Goal: Task Accomplishment & Management: Use online tool/utility

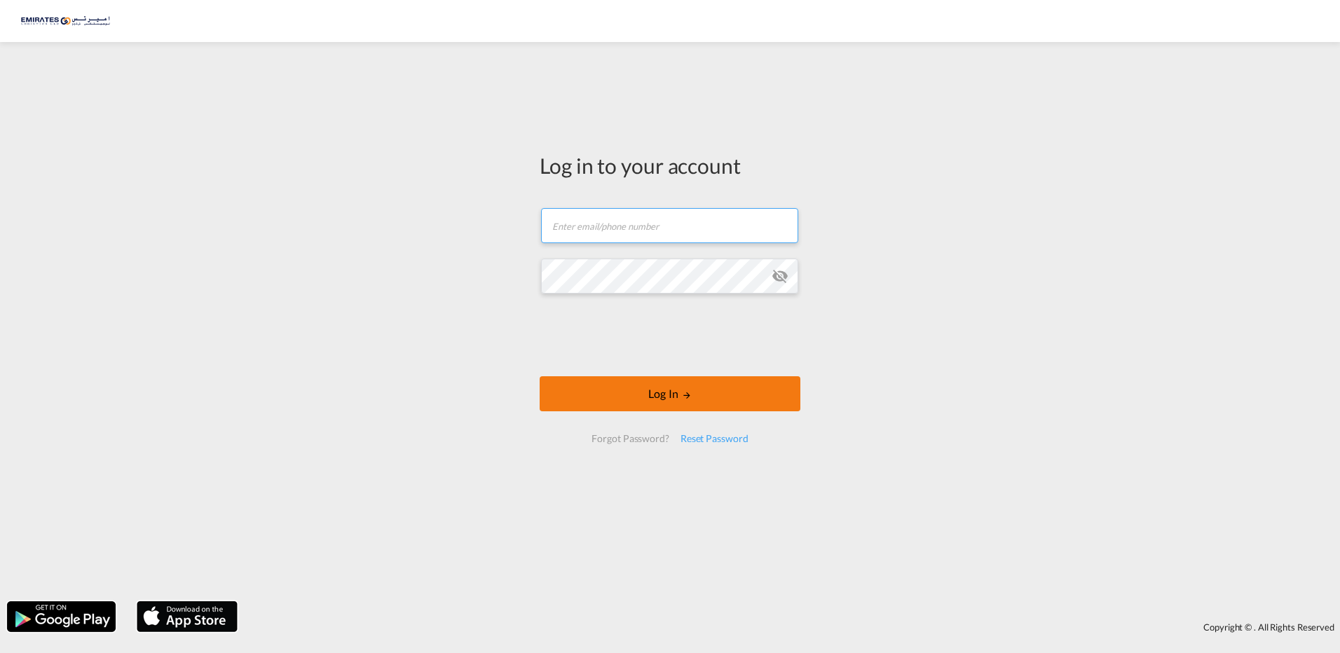
type input "[EMAIL_ADDRESS][DOMAIN_NAME]"
click at [634, 394] on button "Log In" at bounding box center [669, 393] width 261 height 35
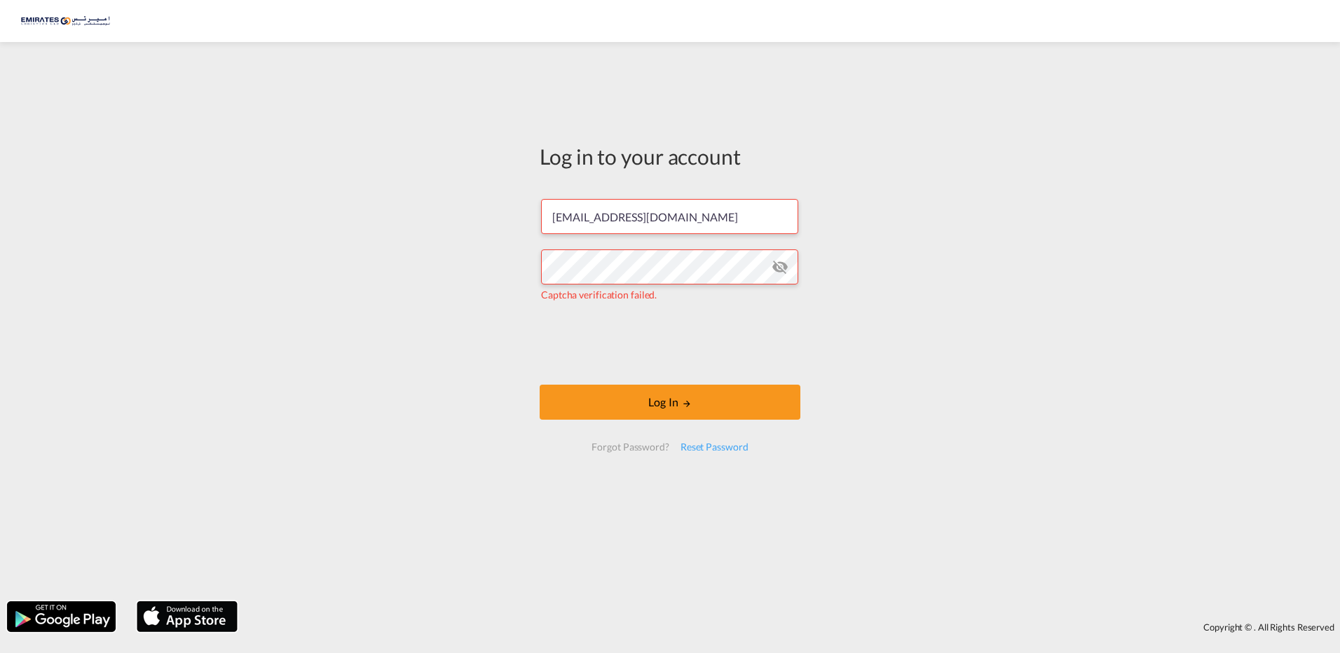
click at [779, 268] on md-icon "icon-eye-off" at bounding box center [779, 267] width 17 height 17
click at [648, 404] on button "Log In" at bounding box center [669, 402] width 261 height 35
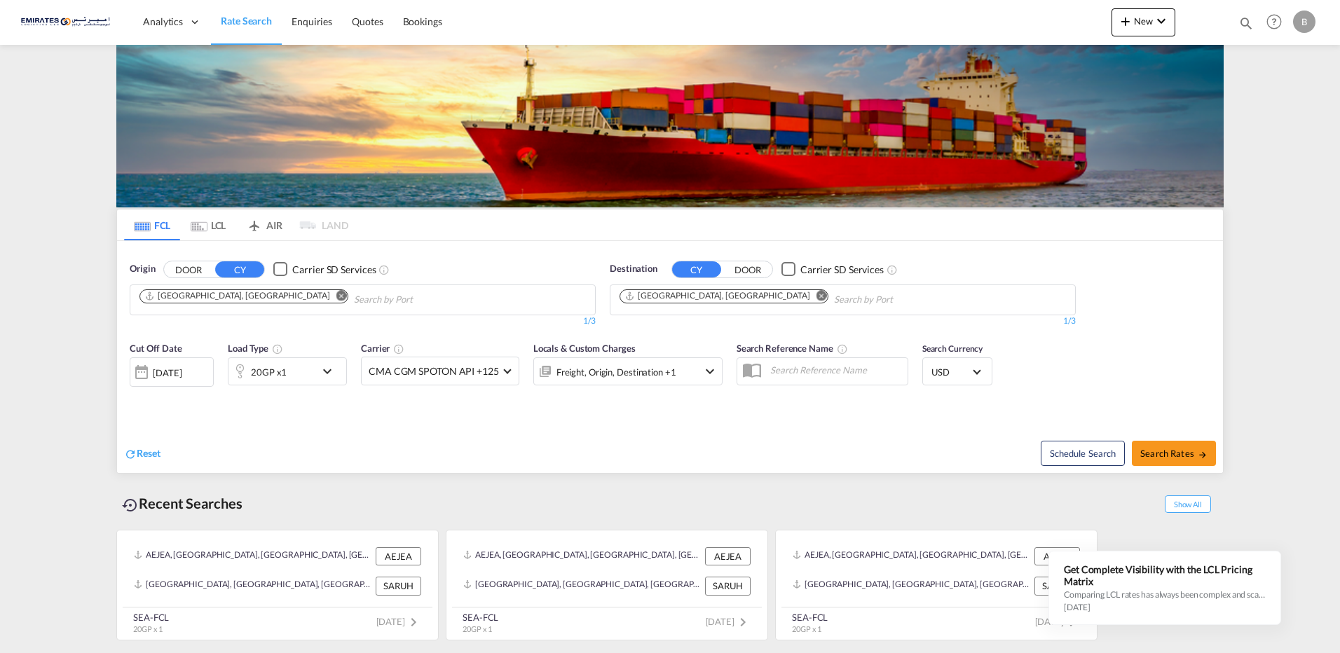
click at [327, 370] on md-icon "icon-chevron-down" at bounding box center [331, 371] width 24 height 17
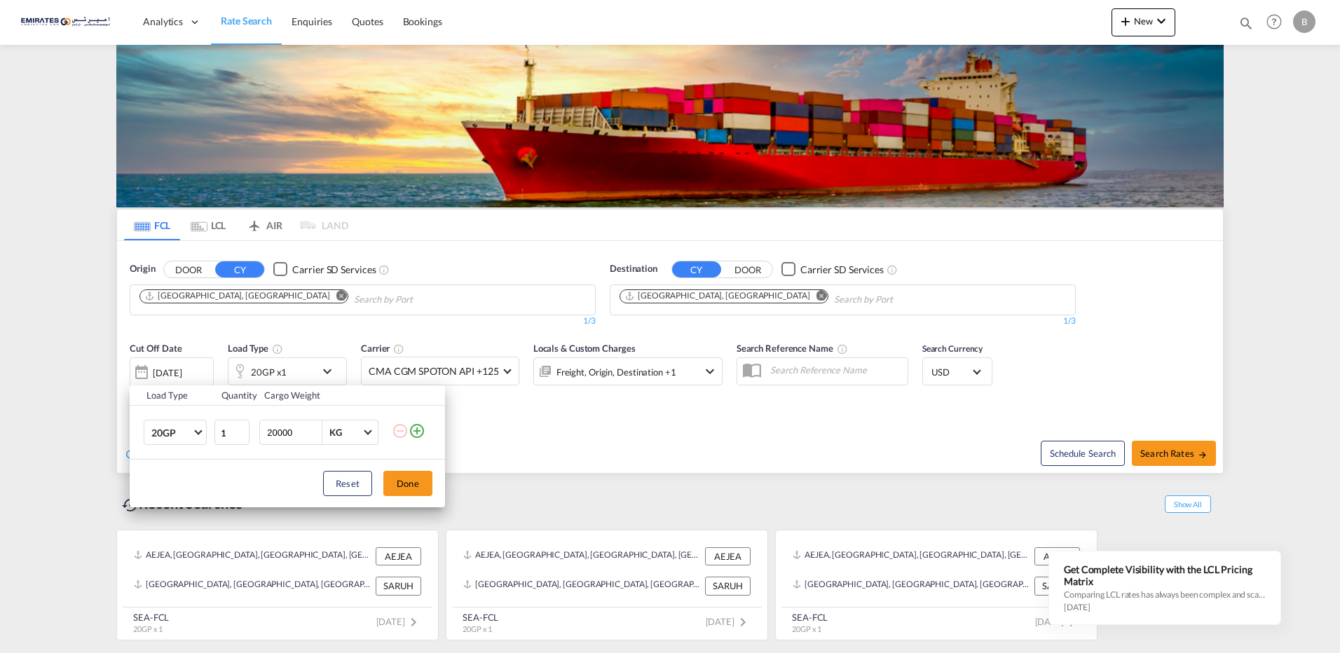
click at [302, 431] on input "20000" at bounding box center [294, 432] width 56 height 24
type input "2"
type input "15000"
click at [410, 487] on button "Done" at bounding box center [407, 483] width 49 height 25
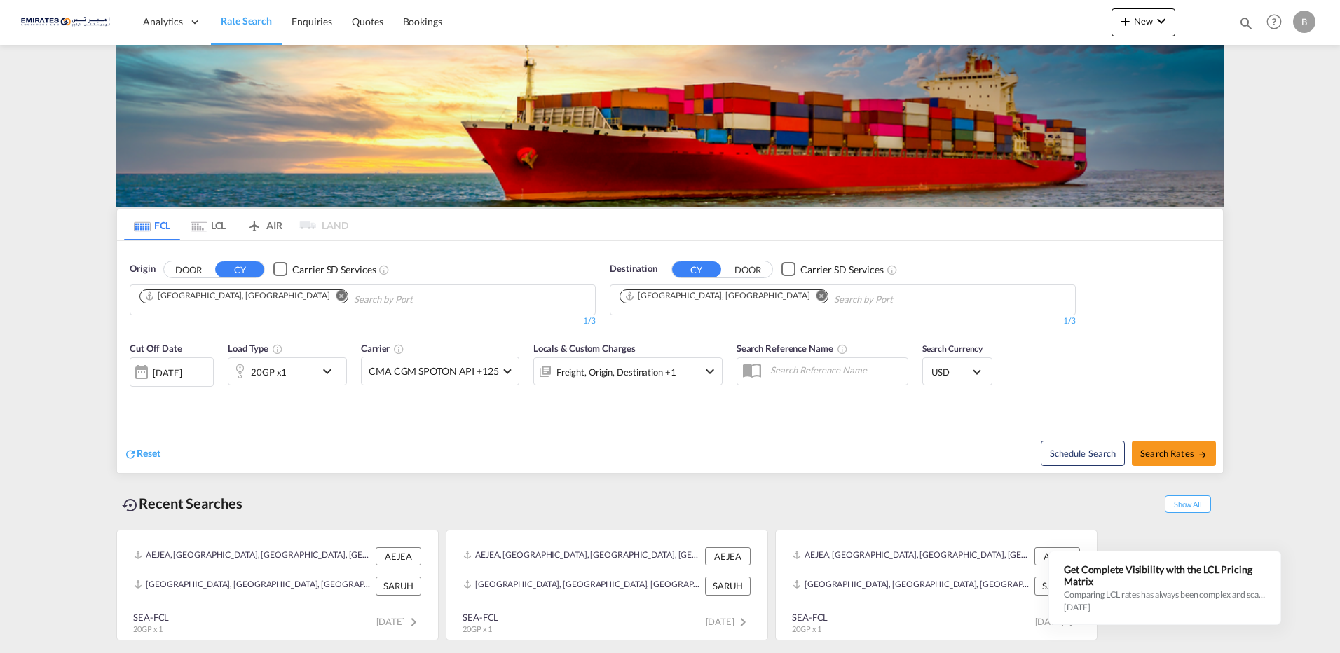
click at [816, 296] on md-icon "Remove" at bounding box center [821, 295] width 11 height 11
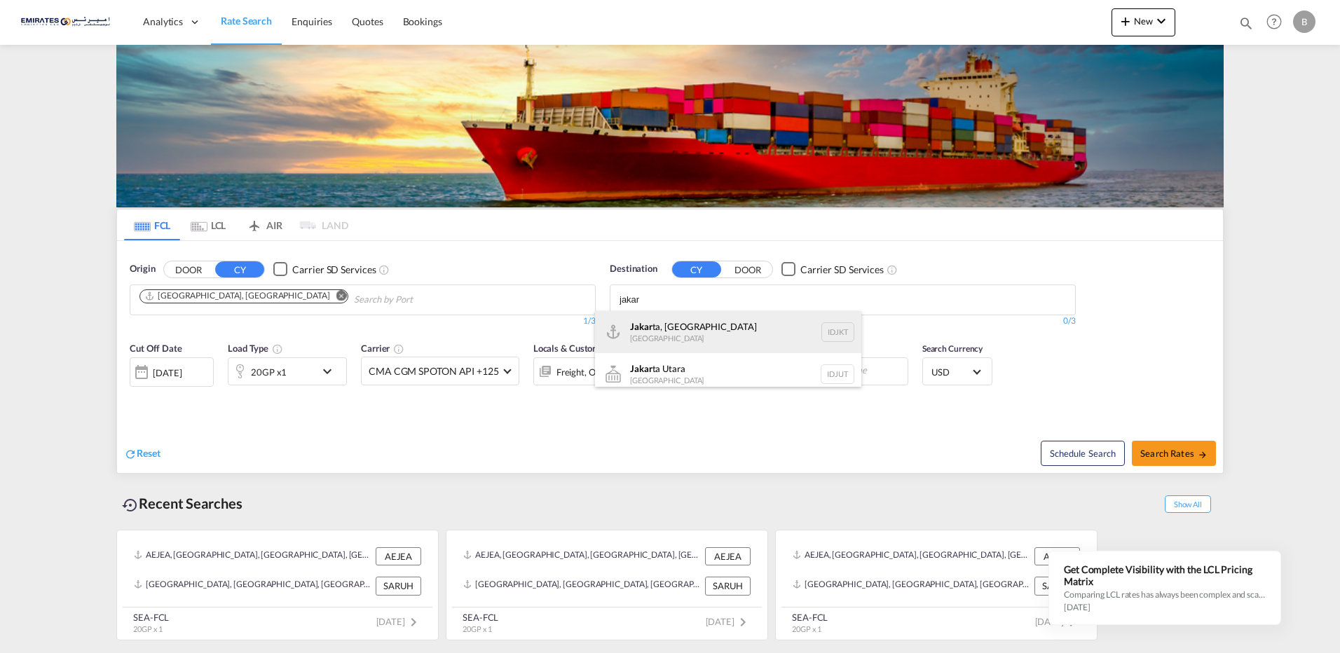
type input "jakar"
click at [697, 330] on div "Jakar ta, Java [GEOGRAPHIC_DATA] IDJKT" at bounding box center [728, 332] width 266 height 42
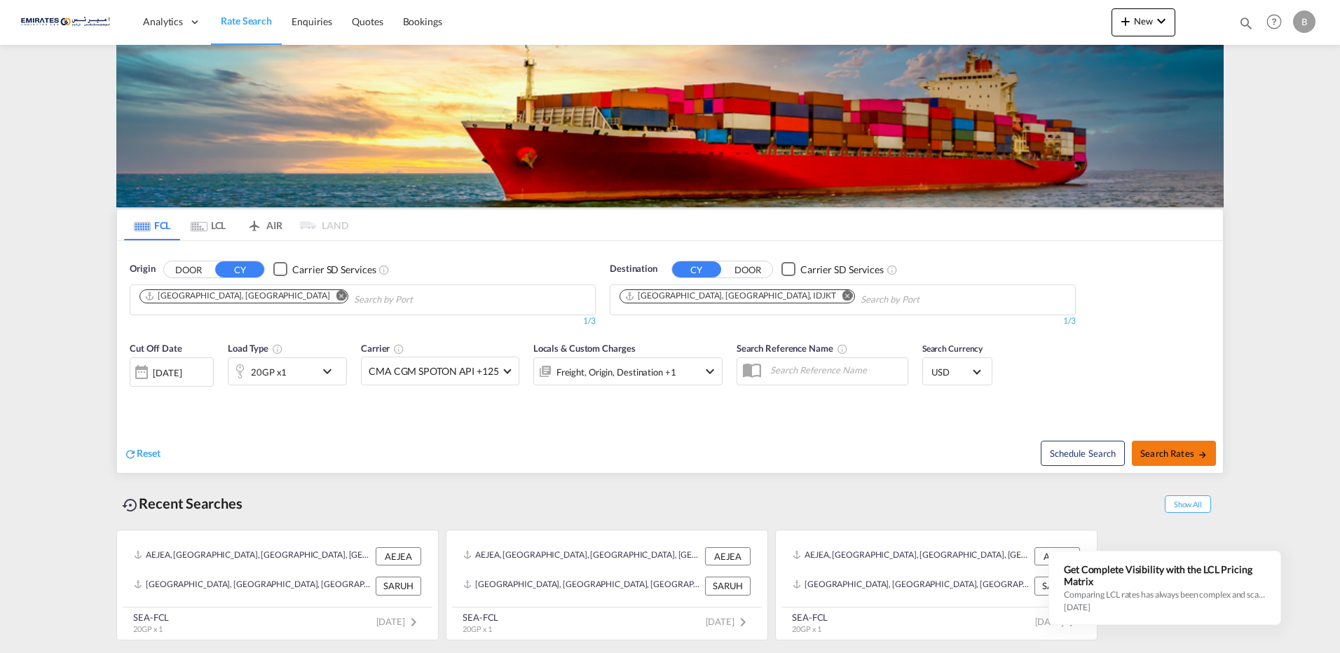
click at [1181, 452] on span "Search Rates" at bounding box center [1173, 453] width 67 height 11
type input "AEJEA to IDJKT / [DATE]"
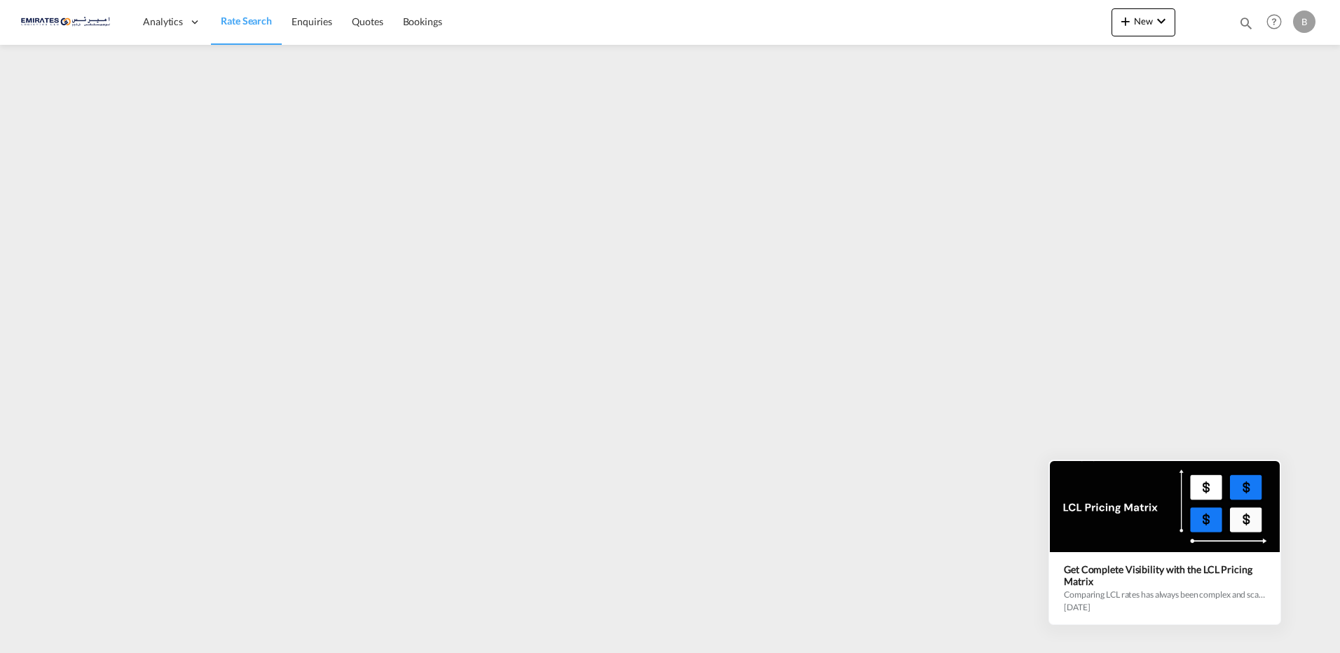
click at [1277, 465] on icon at bounding box center [1279, 462] width 10 height 10
